Goal: Information Seeking & Learning: Find specific fact

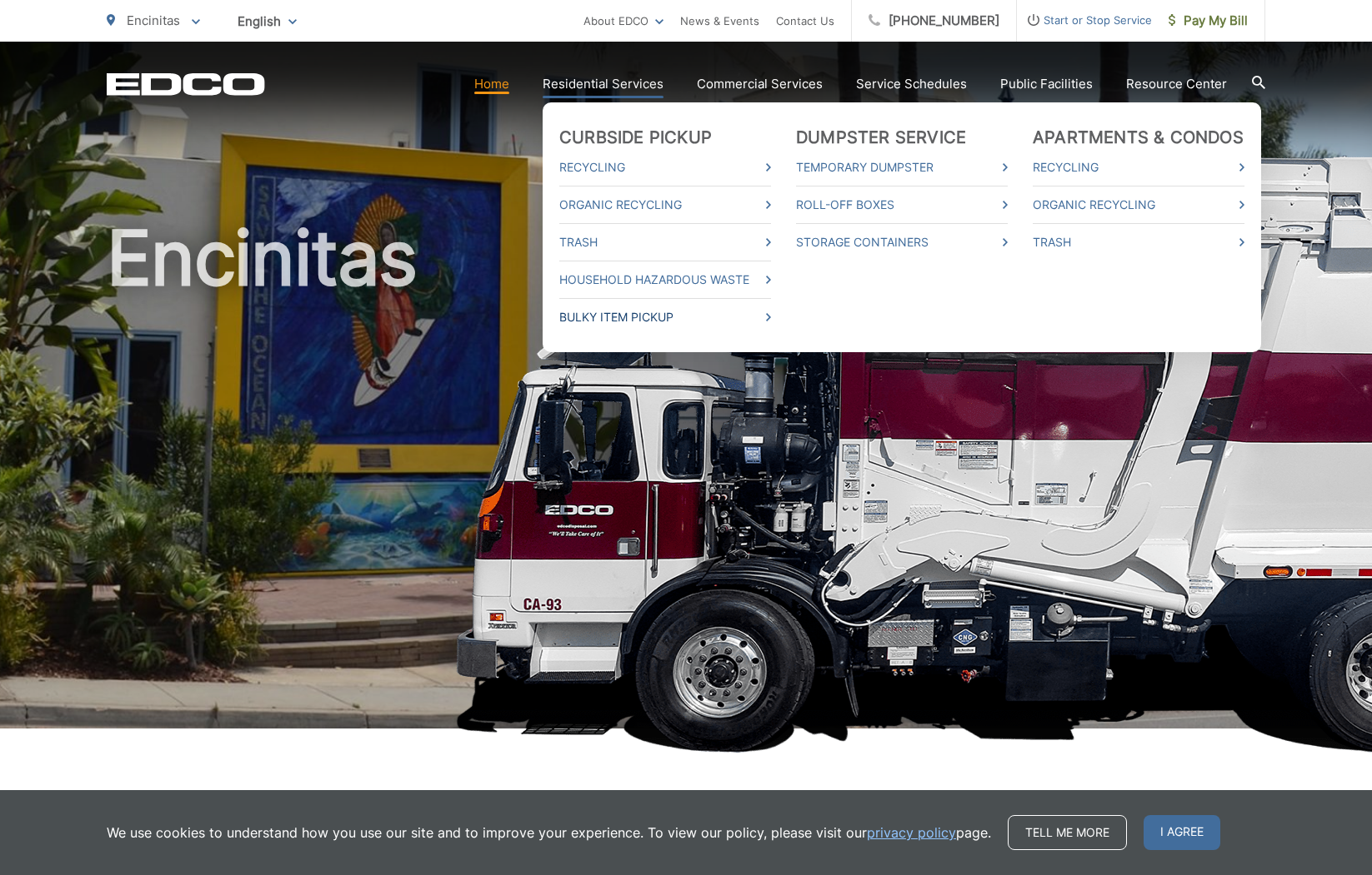
click at [615, 321] on link "Bulky Item Pickup" at bounding box center [665, 317] width 212 height 20
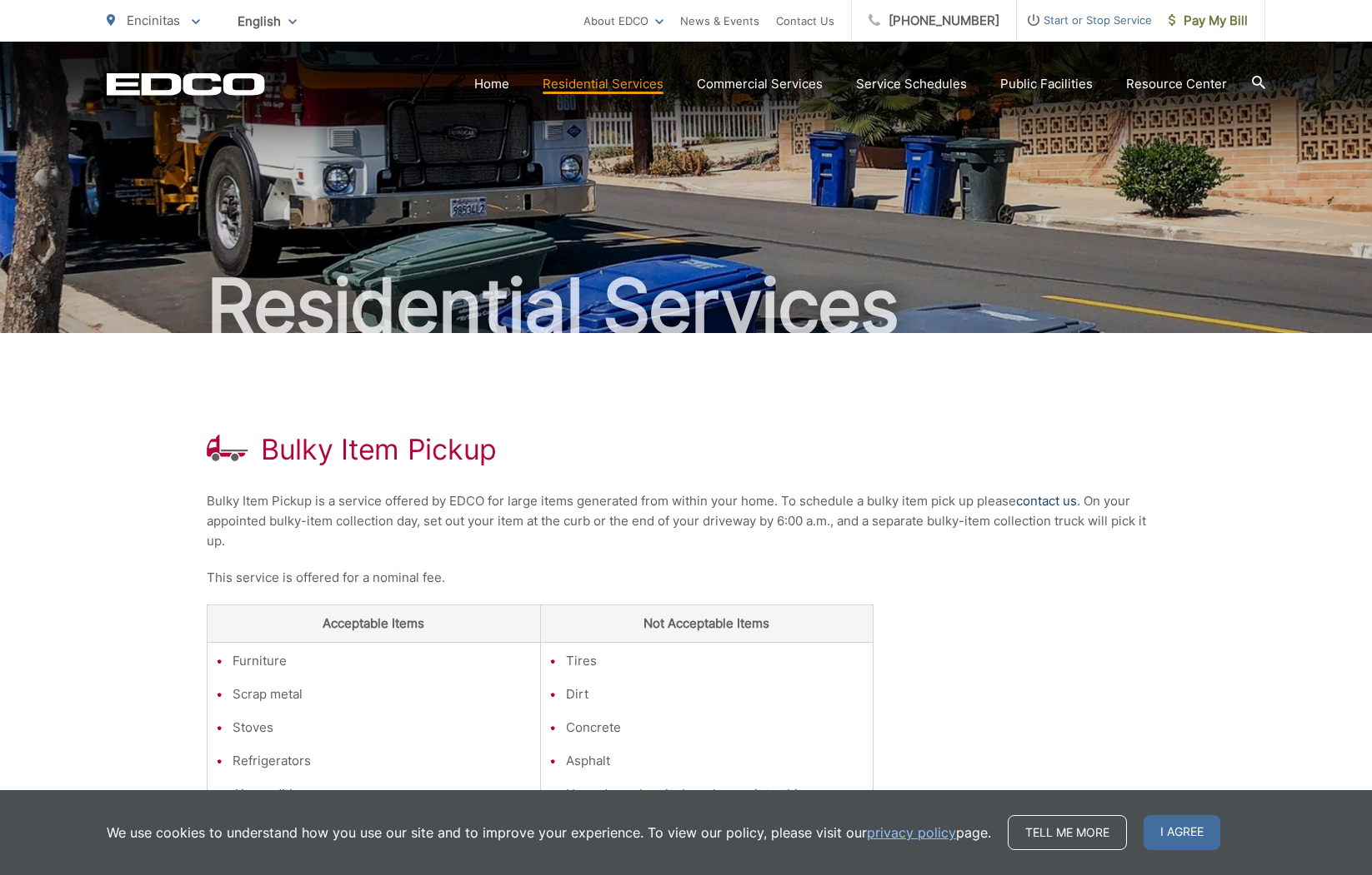
click at [1028, 501] on link "contact us" at bounding box center [1046, 501] width 61 height 20
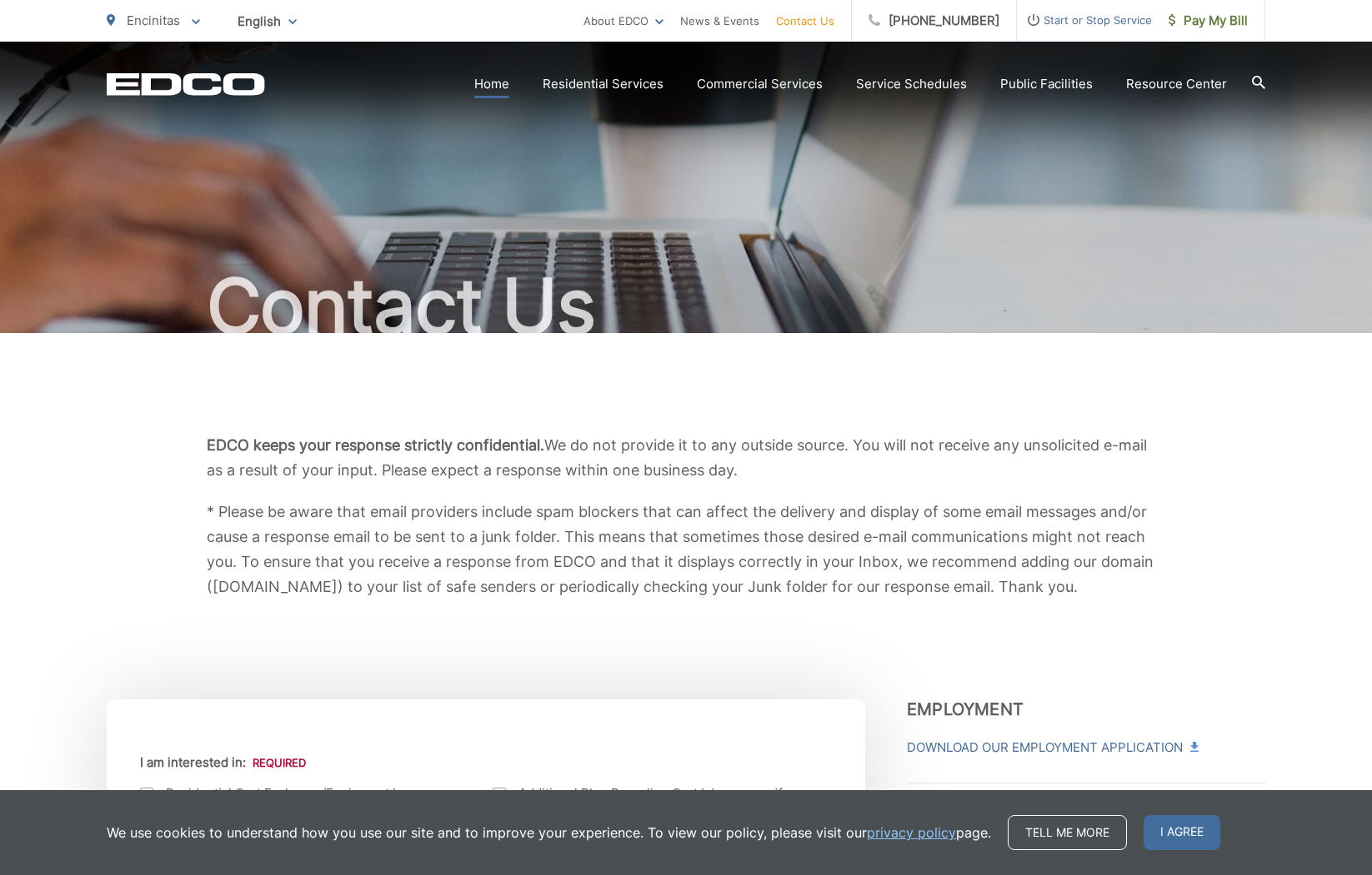
click at [509, 89] on link "Home" at bounding box center [492, 84] width 35 height 20
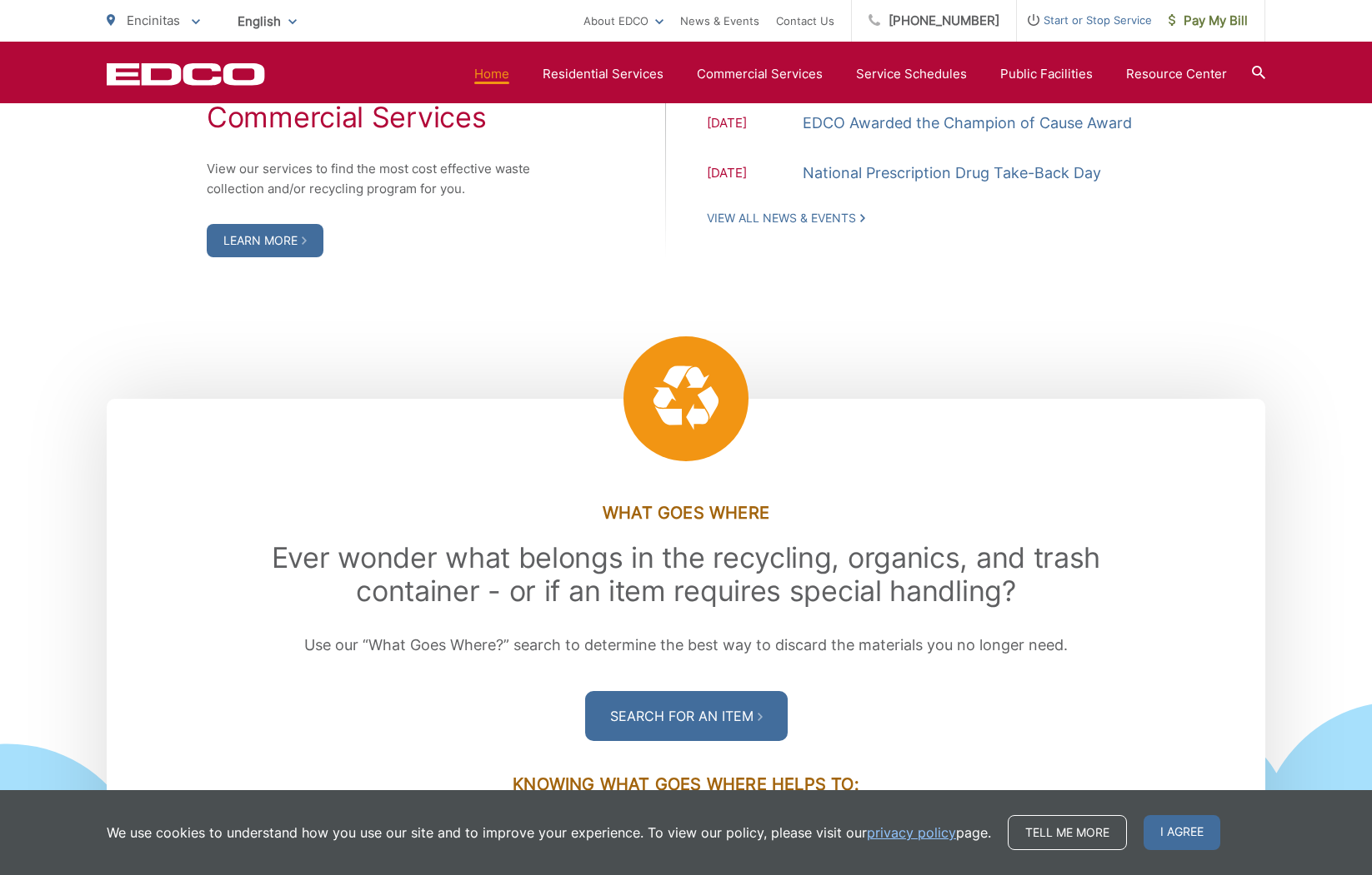
scroll to position [2234, 0]
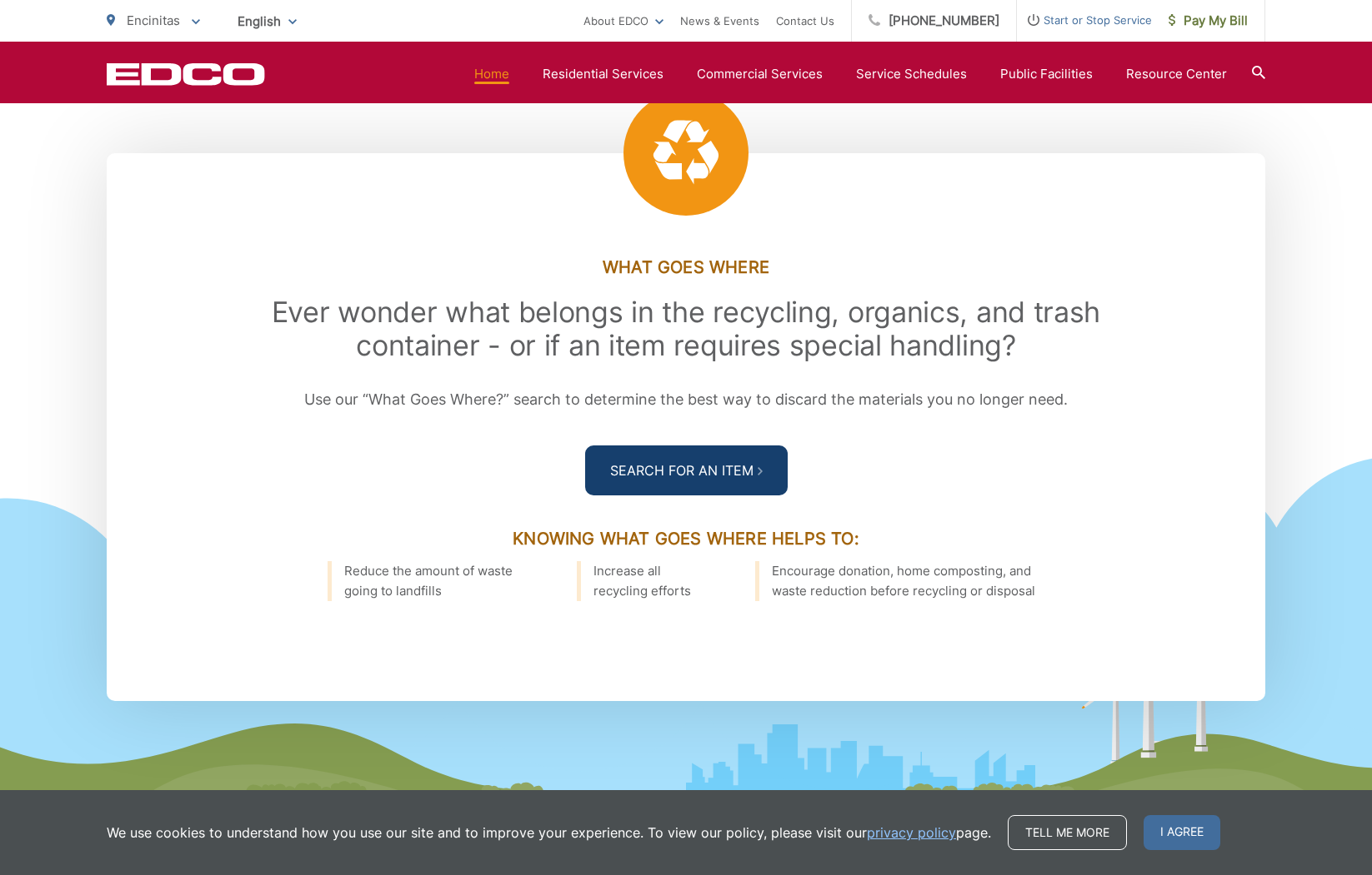
click at [694, 474] on link "Search For an Item" at bounding box center [686, 470] width 202 height 50
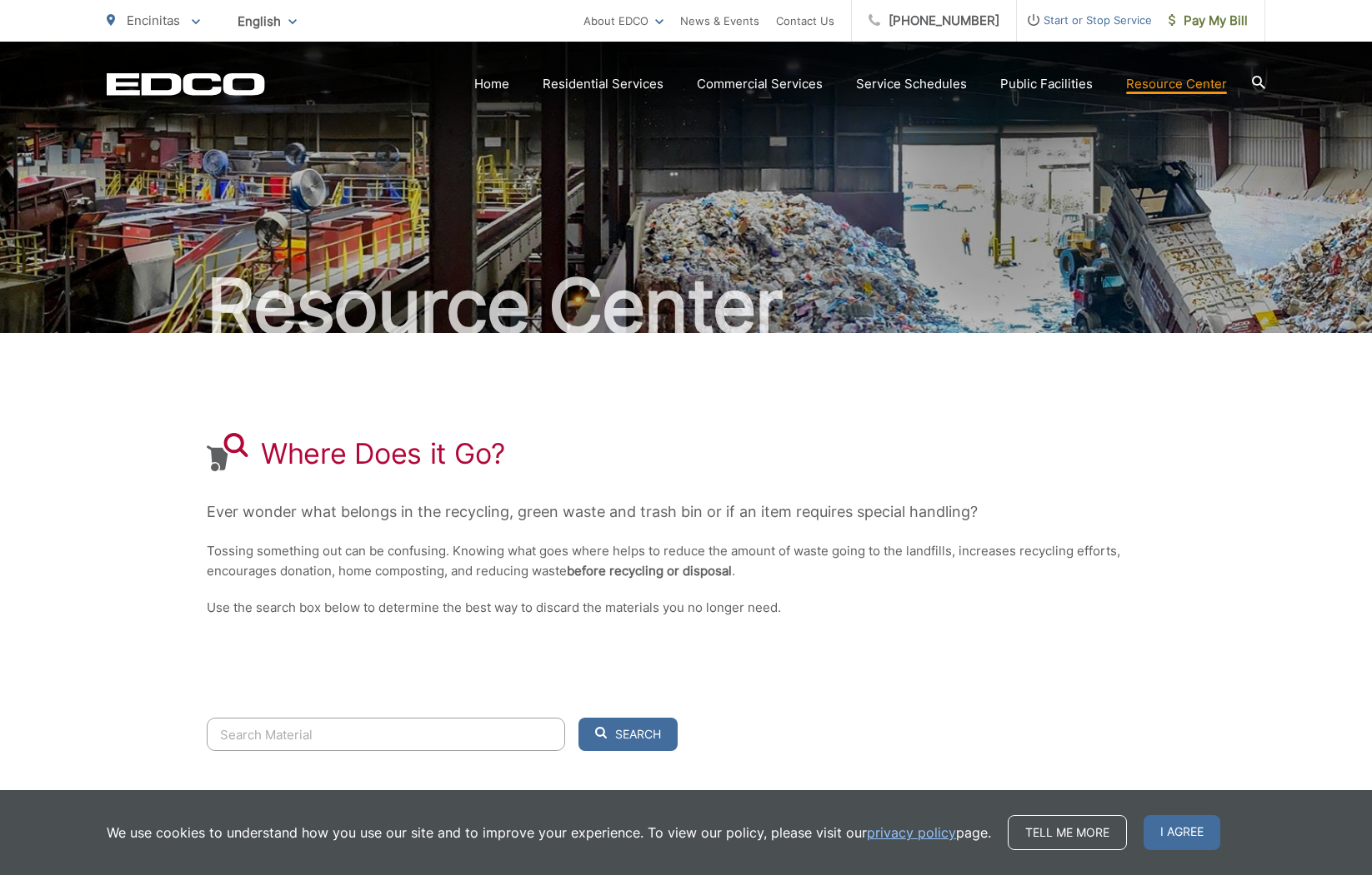
click at [215, 733] on input "Search" at bounding box center [386, 734] width 359 height 34
type input "j"
click at [578, 718] on button "Search" at bounding box center [628, 734] width 99 height 34
click at [646, 732] on span "Search" at bounding box center [638, 734] width 46 height 15
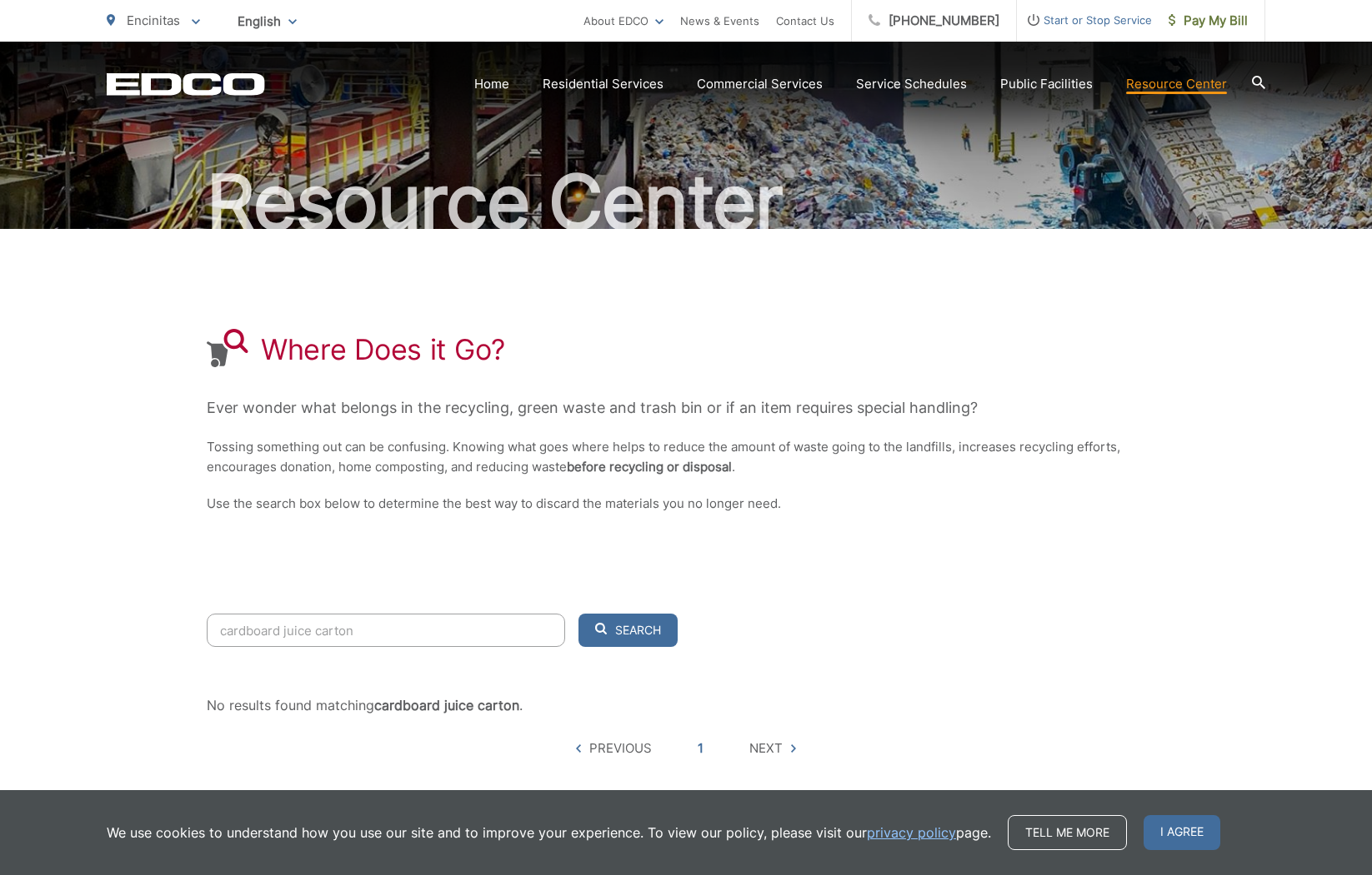
scroll to position [190, 0]
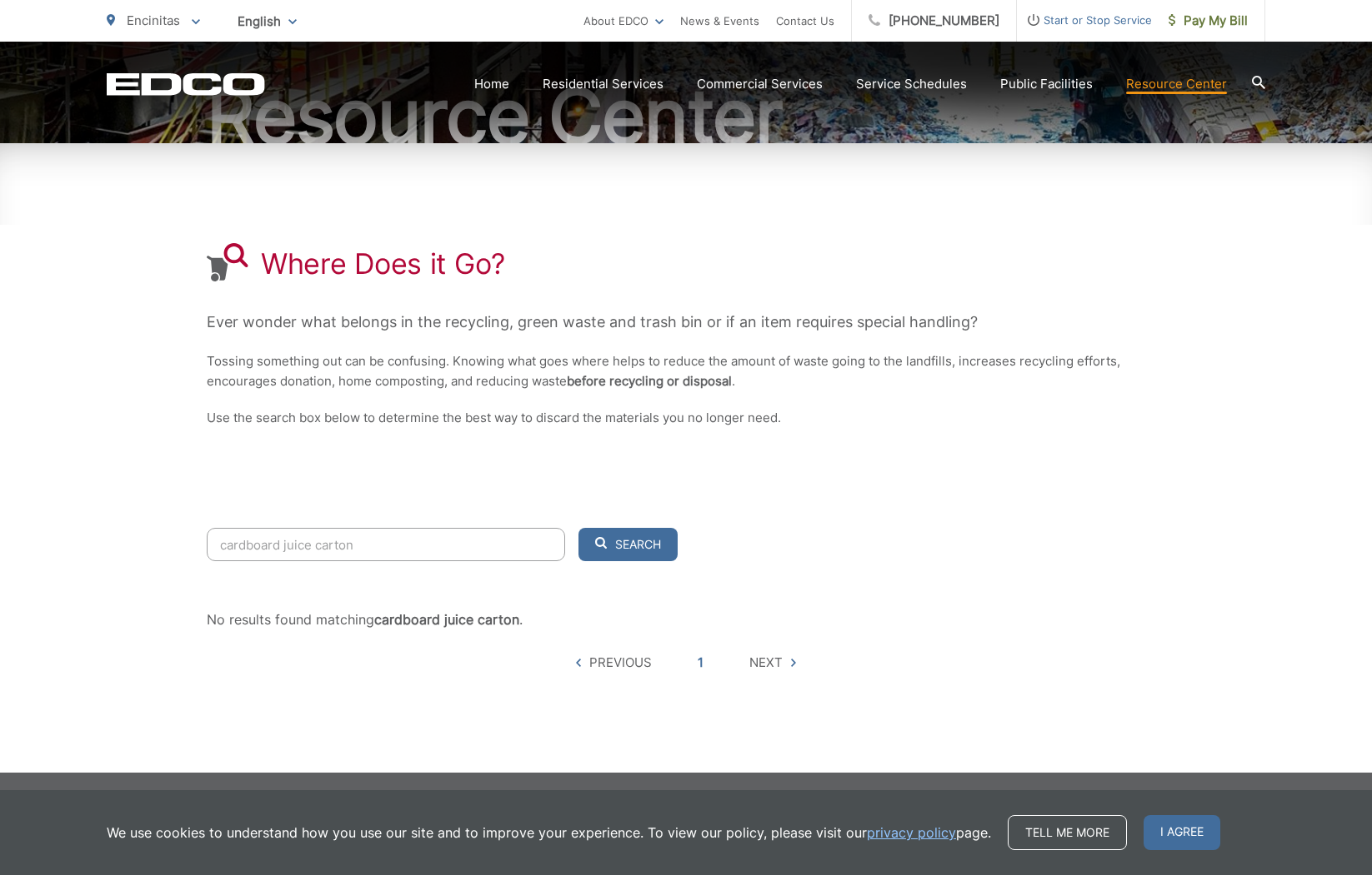
click at [280, 545] on input "cardboard juice carton" at bounding box center [386, 544] width 359 height 34
click at [619, 543] on span "Search" at bounding box center [638, 544] width 46 height 15
click at [224, 544] on input "juice carton" at bounding box center [386, 544] width 359 height 34
type input "juice carton"
click at [646, 545] on span "Search" at bounding box center [638, 544] width 46 height 15
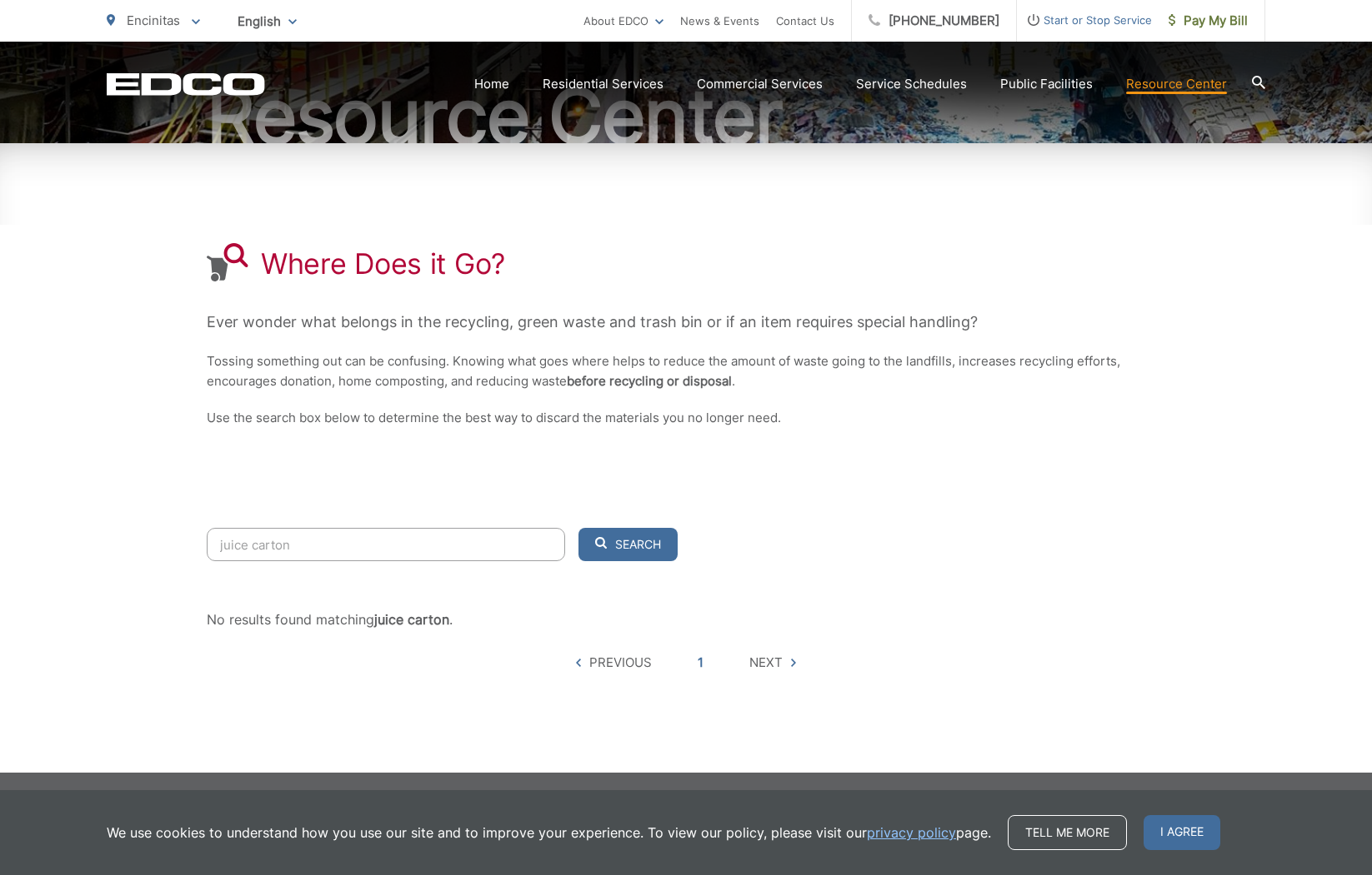
click at [771, 672] on div "juice carton Search No results found matching juice carton . 5 hits per page Pr…" at bounding box center [686, 650] width 958 height 245
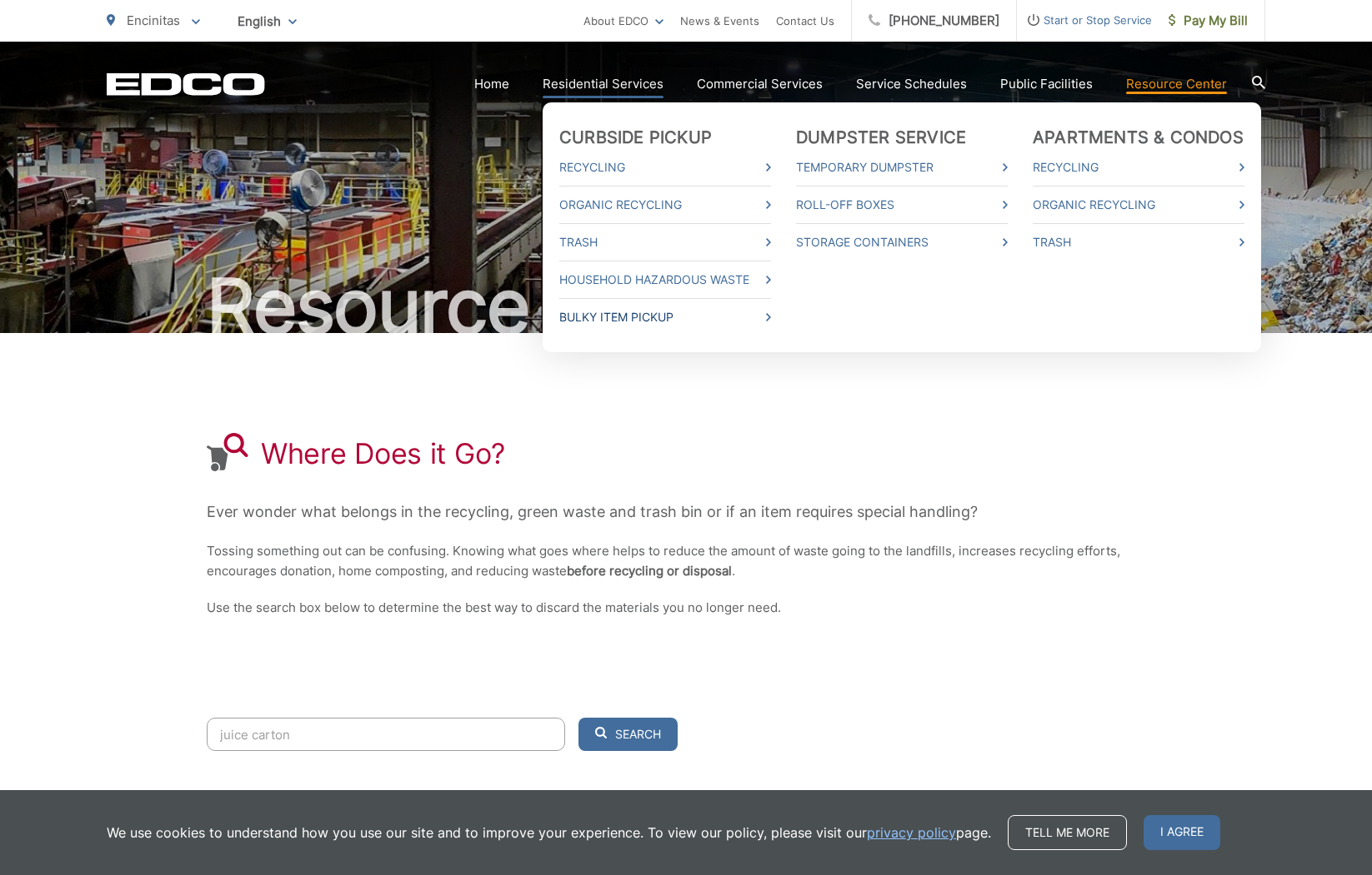
click at [603, 320] on link "Bulky Item Pickup" at bounding box center [665, 317] width 212 height 20
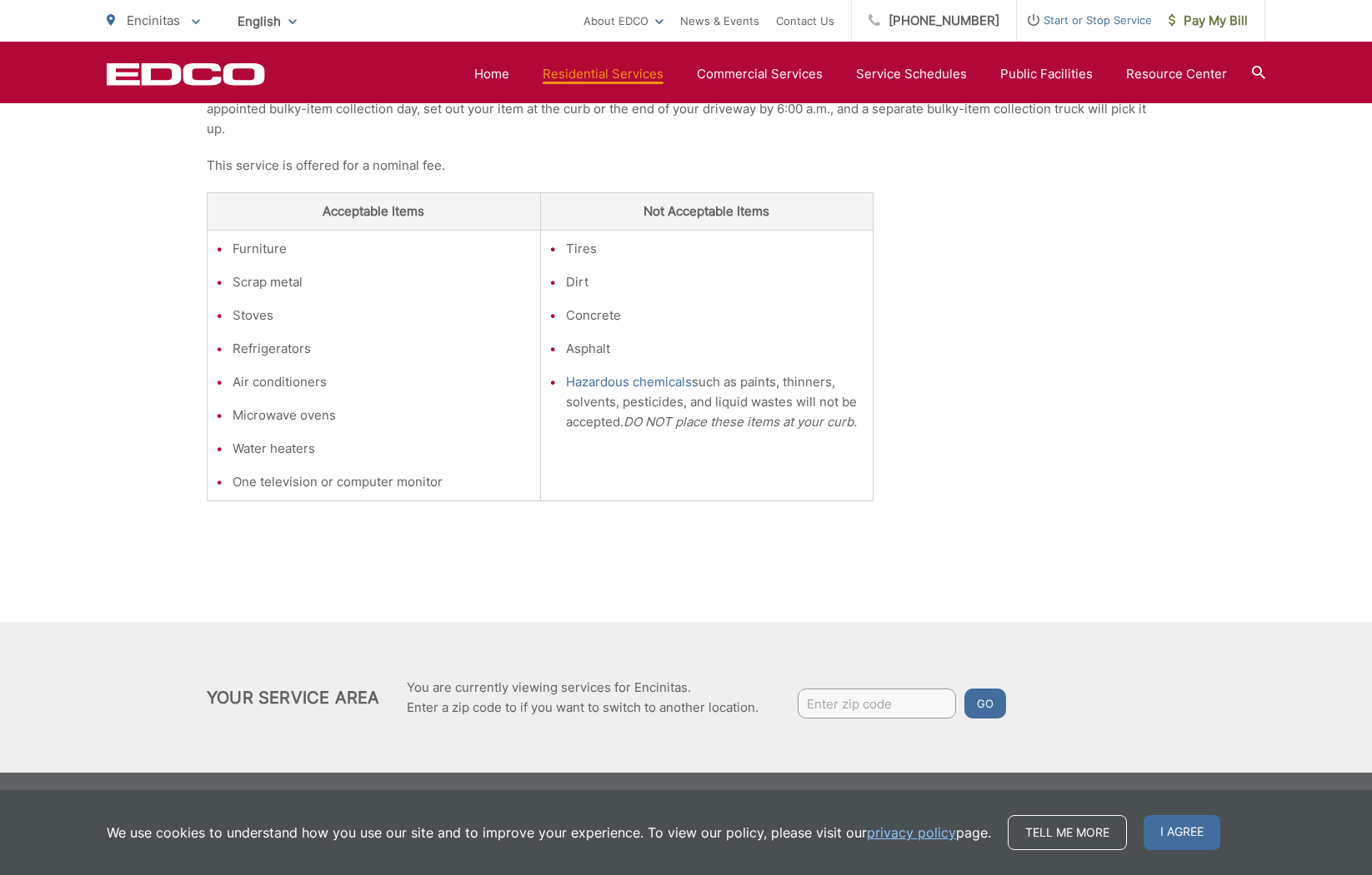
scroll to position [413, 0]
